Goal: Go to known website: Access a specific website the user already knows

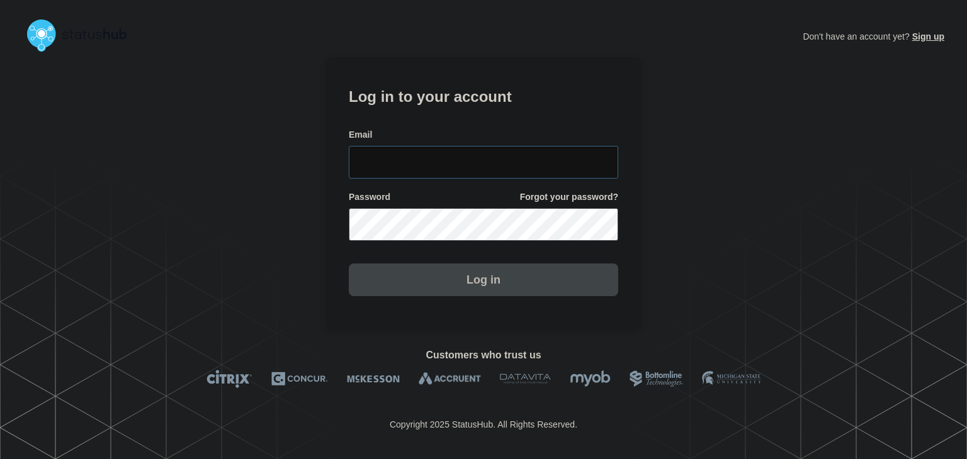
type input "amanda.mckeehan@conexon.us"
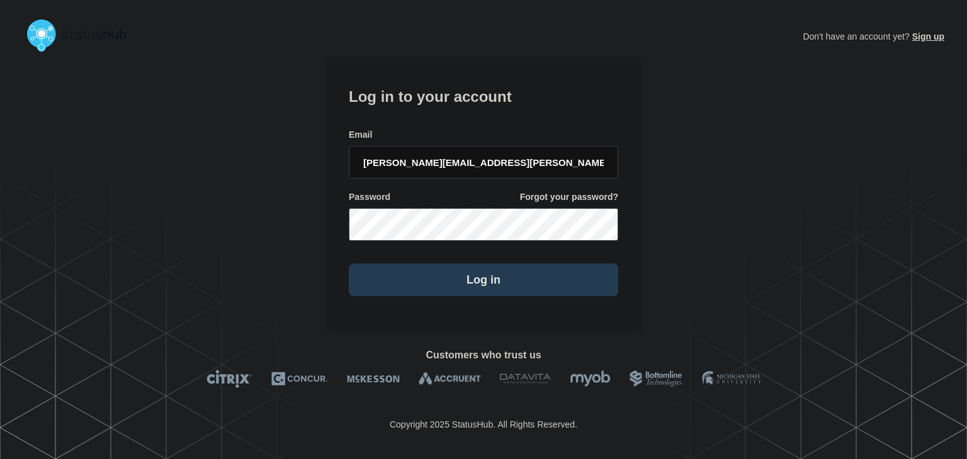
click at [469, 265] on button "Log in" at bounding box center [483, 280] width 269 height 33
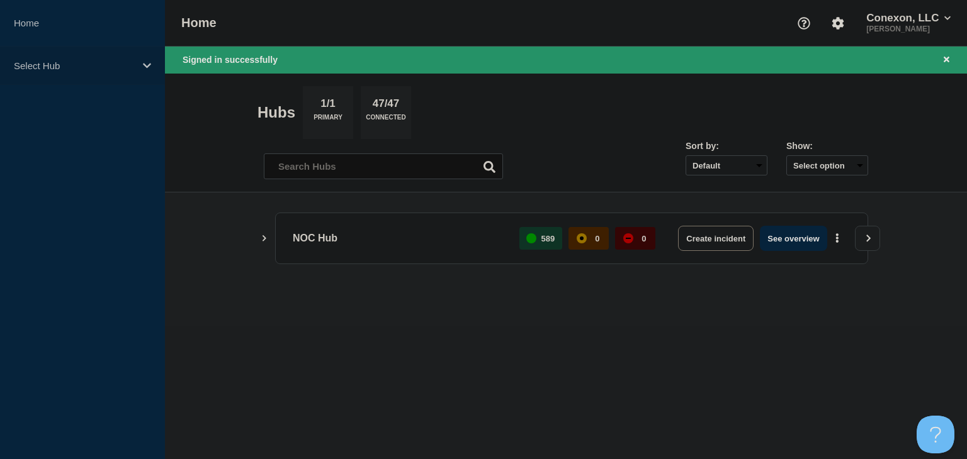
click at [35, 73] on div "Select Hub" at bounding box center [82, 66] width 165 height 38
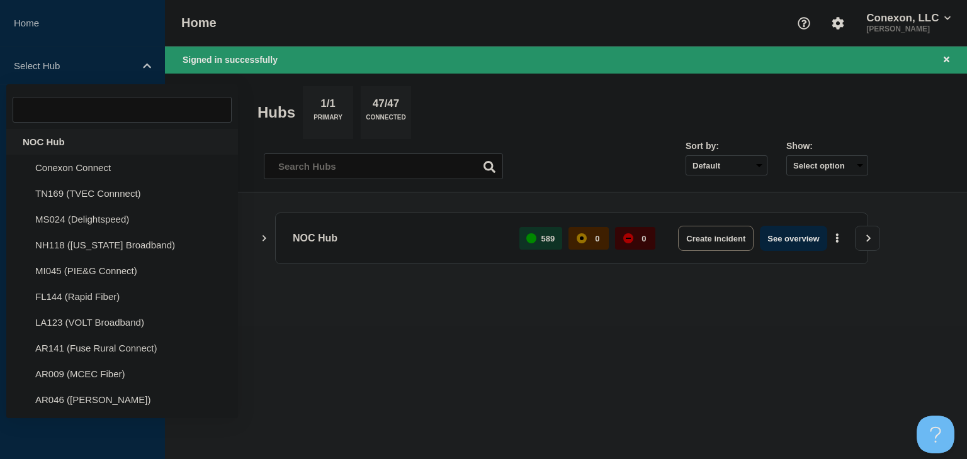
click at [39, 137] on div "NOC Hub" at bounding box center [122, 142] width 232 height 26
